Goal: Find specific page/section: Find specific page/section

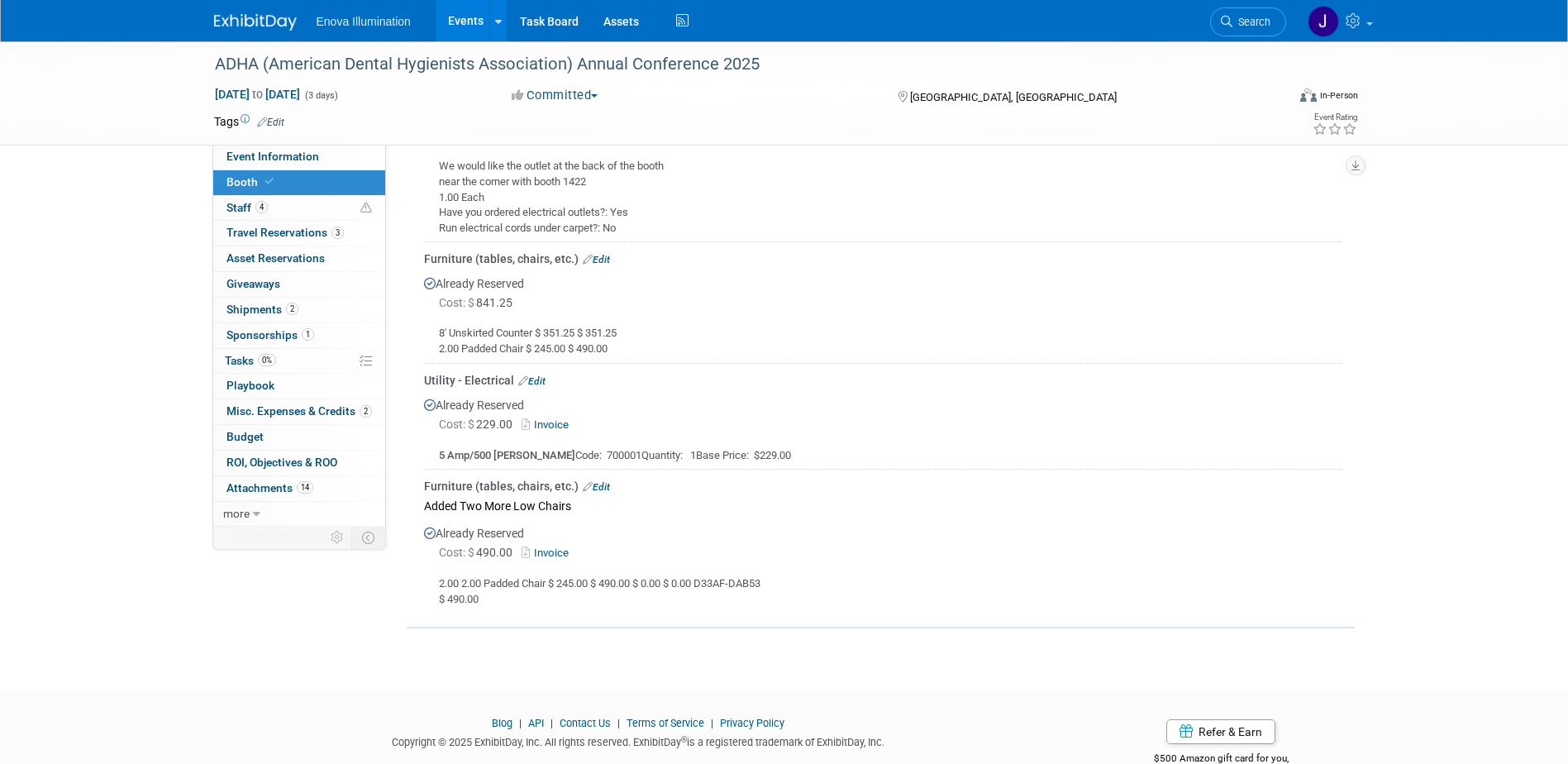
click at [236, 18] on img at bounding box center [255, 22] width 83 height 17
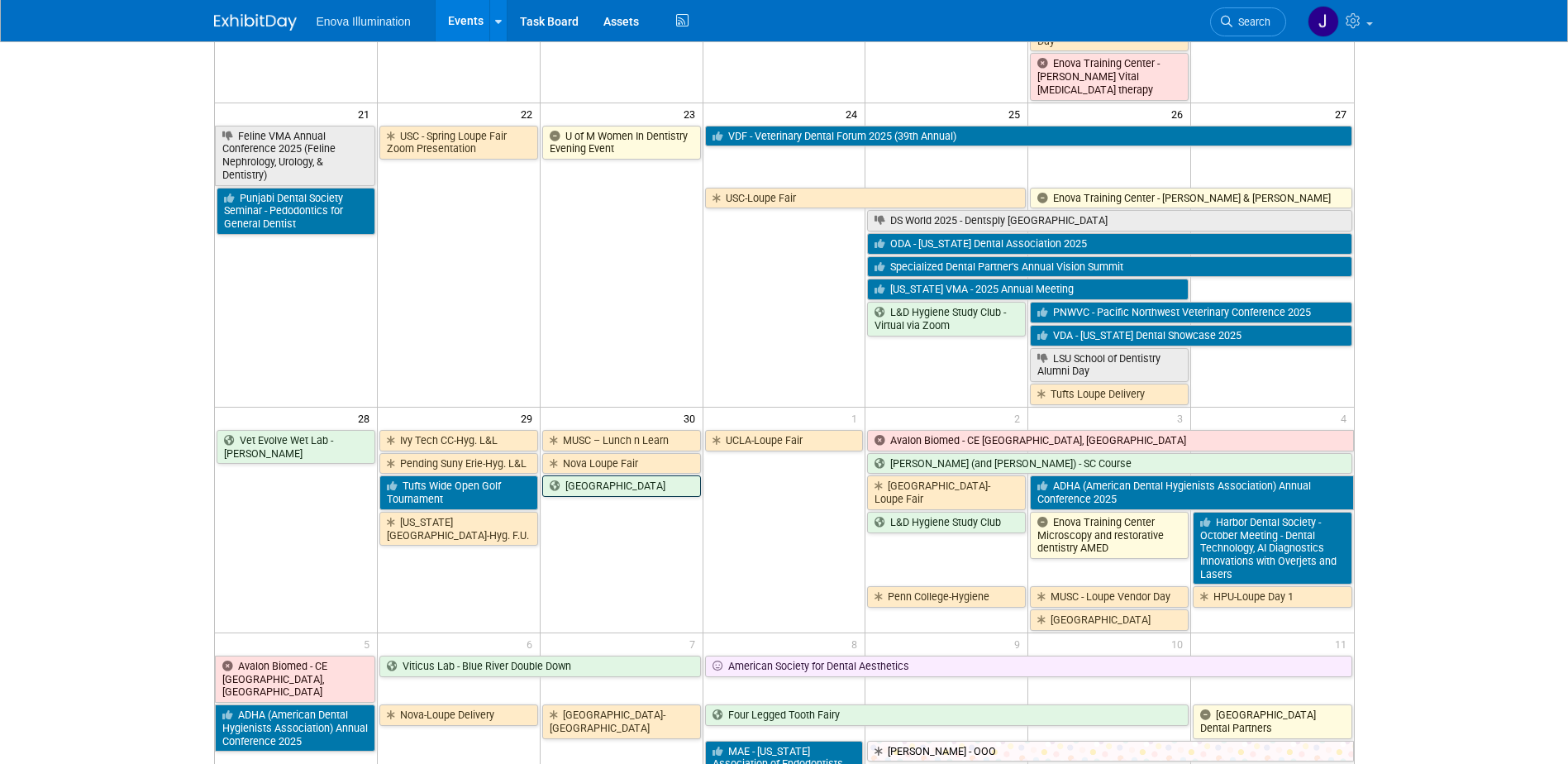
scroll to position [1157, 0]
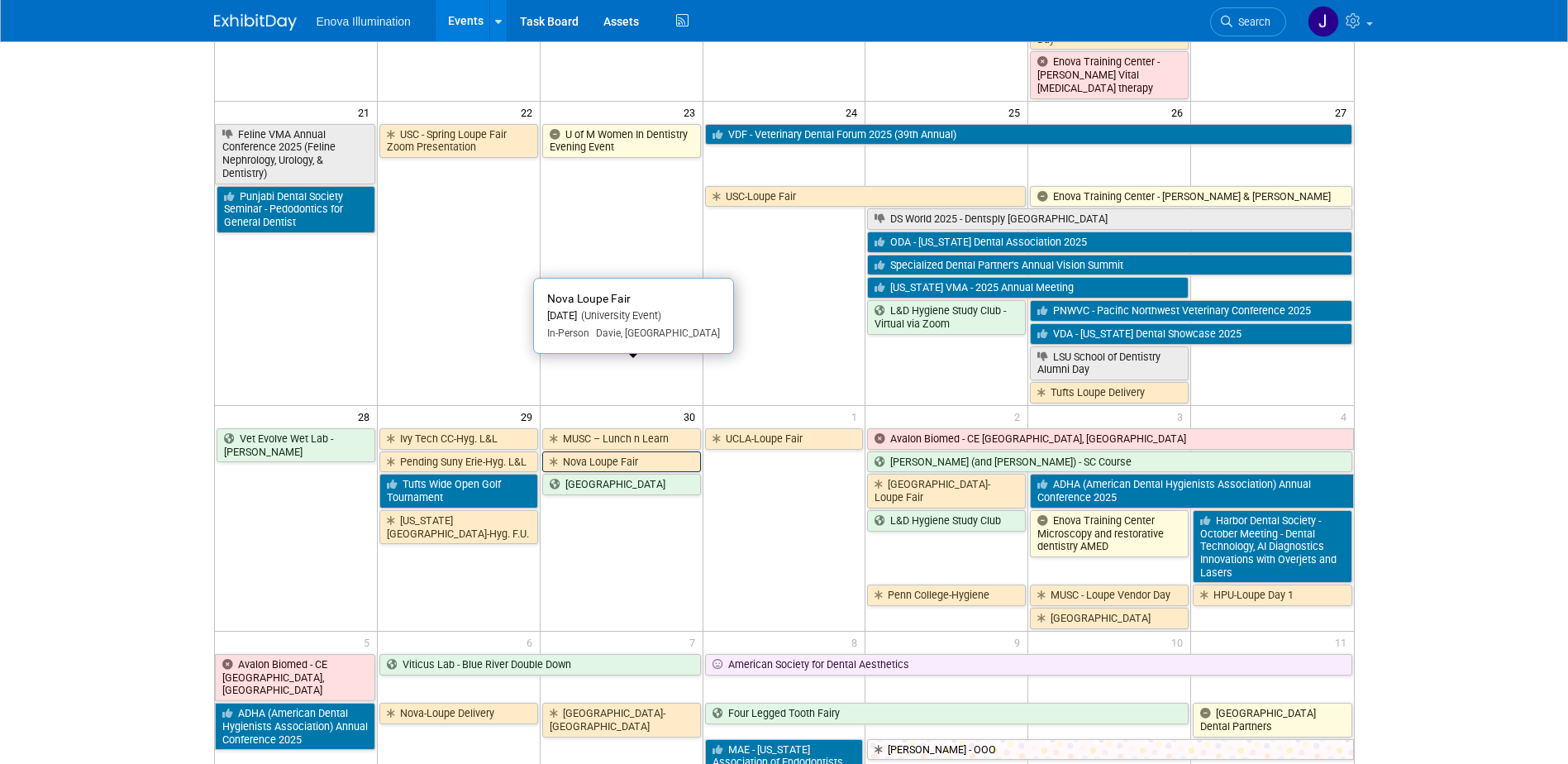
click at [575, 451] on link "Nova Loupe Fair" at bounding box center [622, 462] width 159 height 21
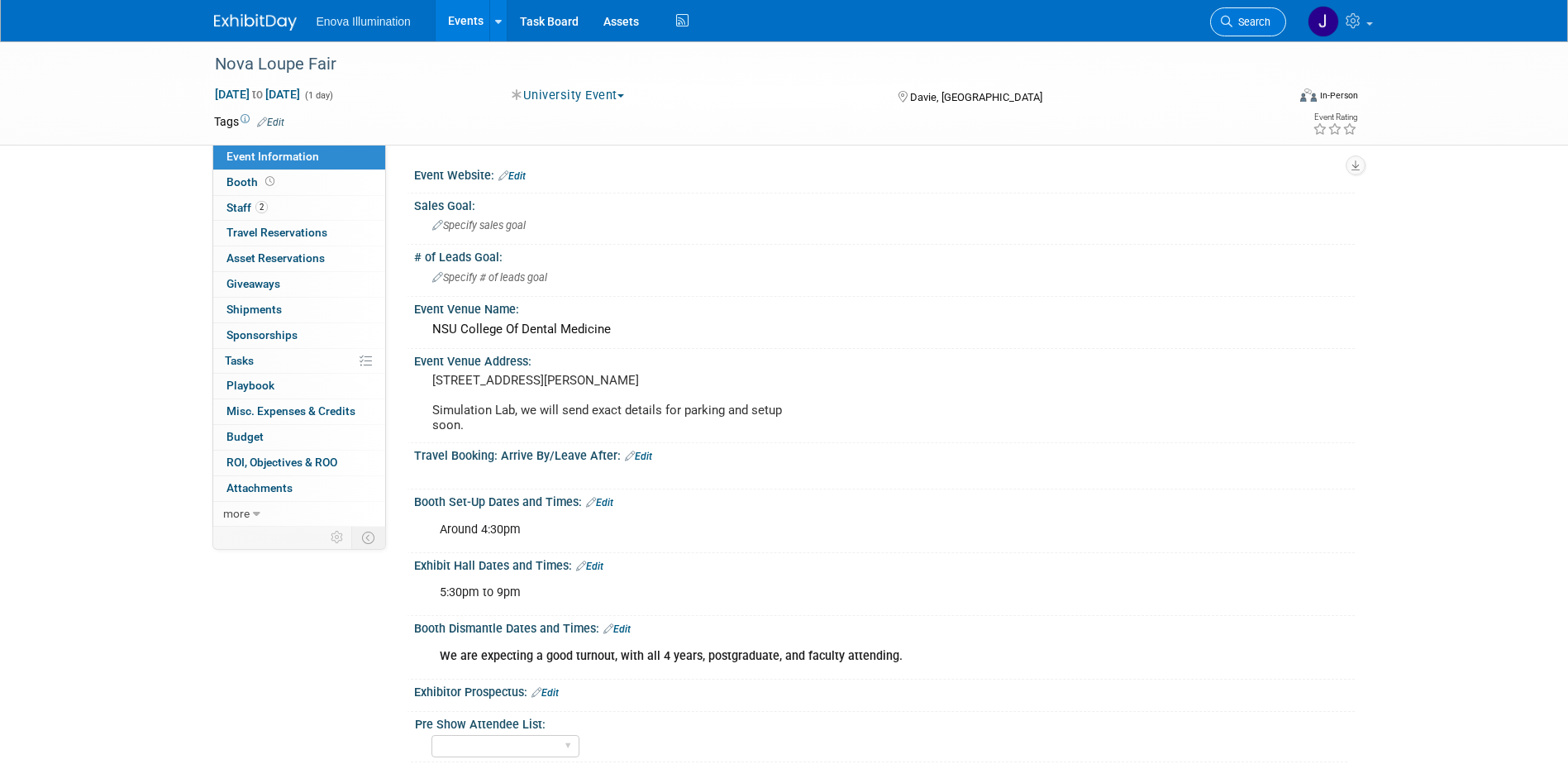
click at [1256, 30] on link "Search" at bounding box center [1248, 21] width 76 height 29
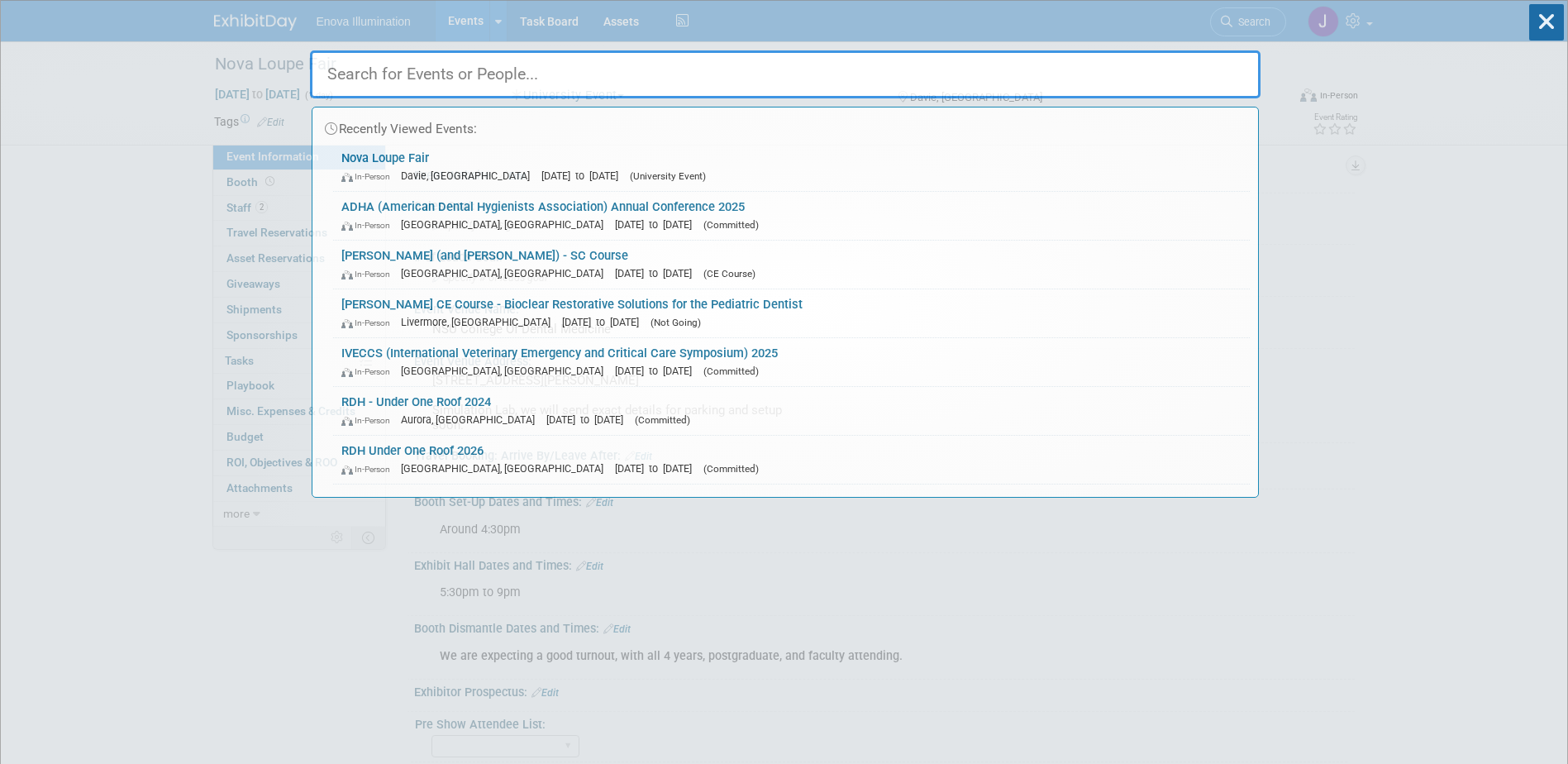
click at [1178, 81] on input "text" at bounding box center [785, 74] width 950 height 48
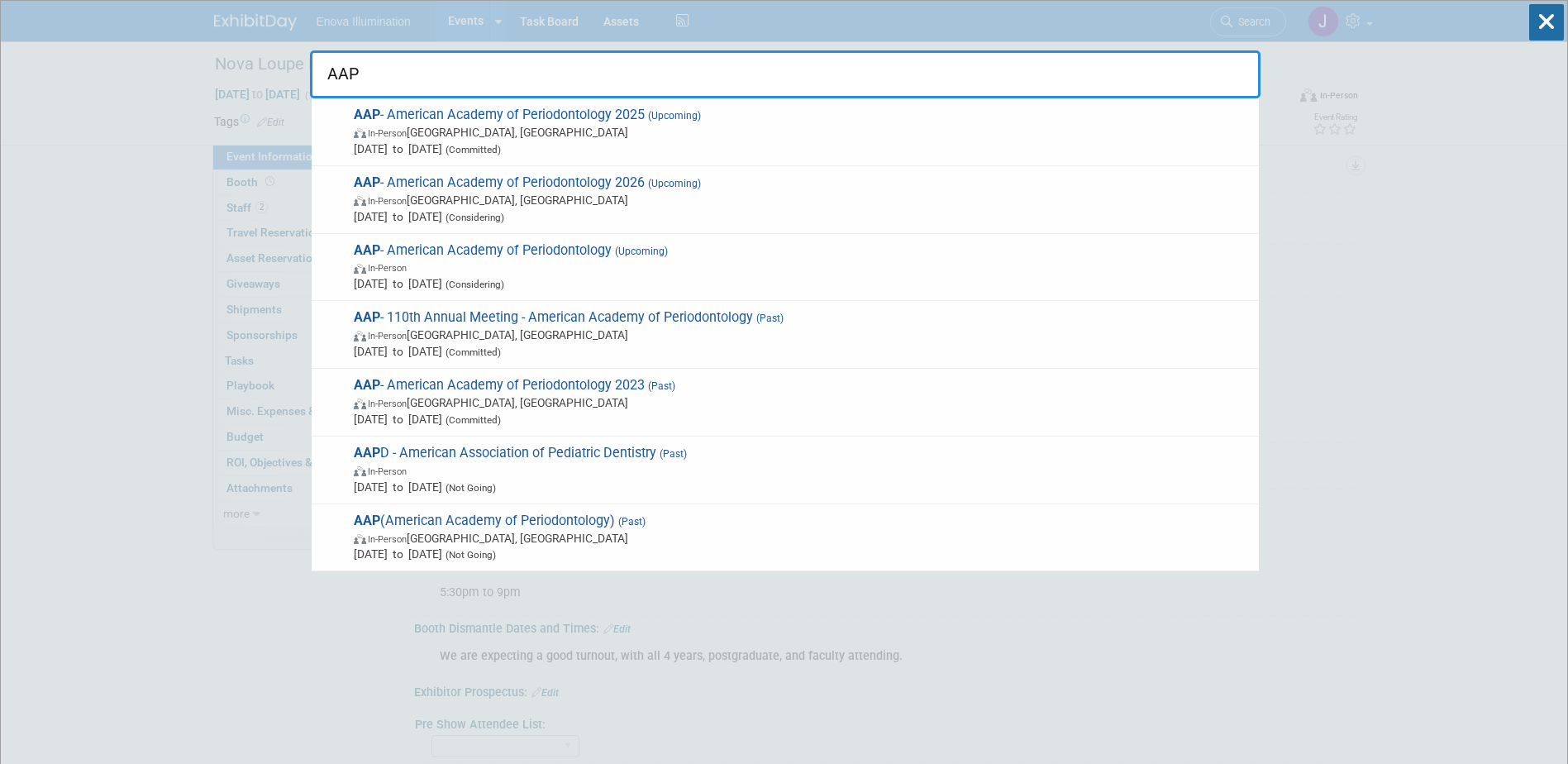
type input "AAP"
drag, startPoint x: 103, startPoint y: 117, endPoint x: 164, endPoint y: 26, distance: 109.6
